Goal: Task Accomplishment & Management: Manage account settings

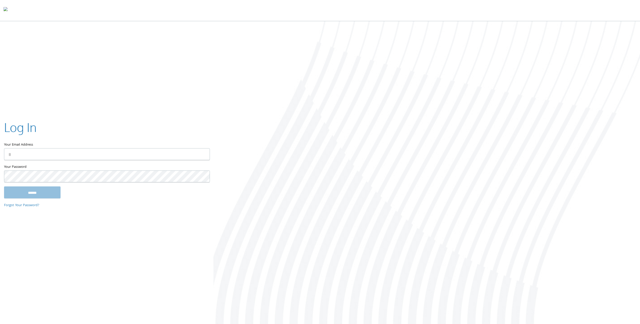
type input "**********"
click at [31, 193] on input "******" at bounding box center [32, 192] width 57 height 12
